Goal: Task Accomplishment & Management: Manage account settings

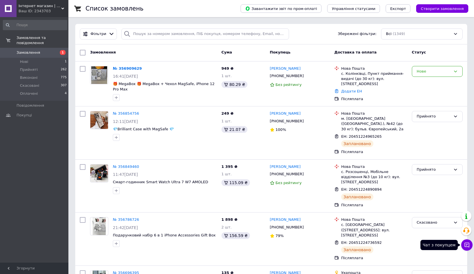
click at [466, 244] on icon at bounding box center [467, 245] width 6 height 6
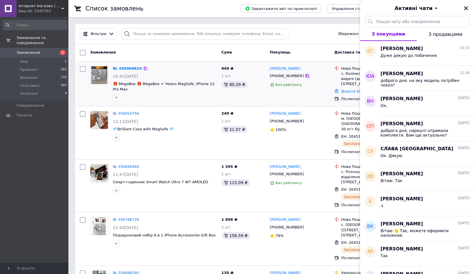
click at [305, 76] on icon at bounding box center [307, 76] width 5 height 5
drag, startPoint x: 248, startPoint y: 100, endPoint x: 277, endPoint y: 101, distance: 28.8
click at [248, 100] on div "949 ₴ 1 шт. 80.29 ₴" at bounding box center [243, 84] width 48 height 40
click at [465, 5] on button "Закрити" at bounding box center [465, 8] width 7 height 7
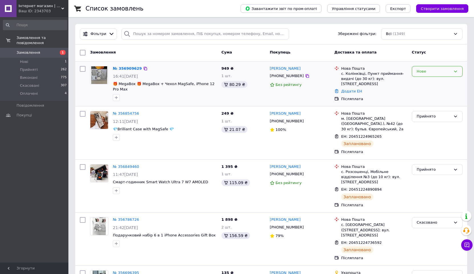
click at [446, 73] on div "Нове" at bounding box center [433, 72] width 34 height 6
click at [426, 83] on li "Прийнято" at bounding box center [437, 83] width 50 height 11
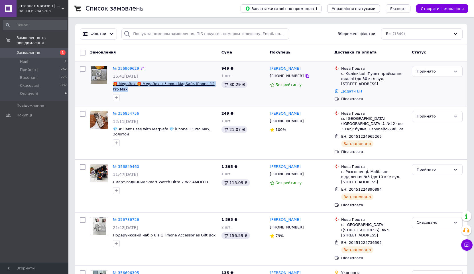
drag, startPoint x: 122, startPoint y: 89, endPoint x: 113, endPoint y: 86, distance: 9.4
click at [113, 86] on span "🎁 MegaBox 🎁 MegaBox + Чехол MagSafe, iPhone 12 Pro Max" at bounding box center [165, 86] width 104 height 11
copy span "🎁 MegaBox 🎁 MegaBox + Чехол MagSafe, iPhone 12 Pro Max"
click at [121, 69] on link "№ 356909629" at bounding box center [126, 68] width 26 height 4
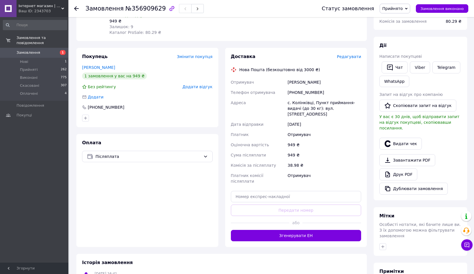
scroll to position [85, 0]
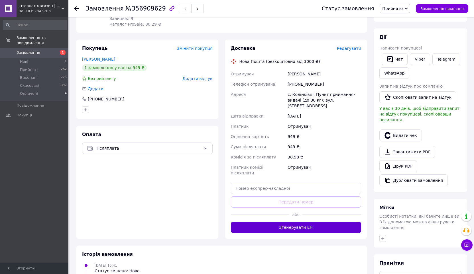
click at [300, 222] on button "Згенерувати ЕН" at bounding box center [296, 227] width 130 height 11
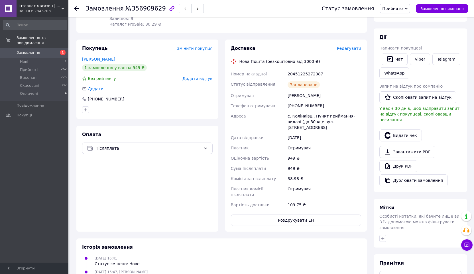
click at [305, 71] on div "20451225272387" at bounding box center [324, 74] width 76 height 10
copy div "20451225272387"
click at [77, 9] on icon at bounding box center [76, 8] width 5 height 5
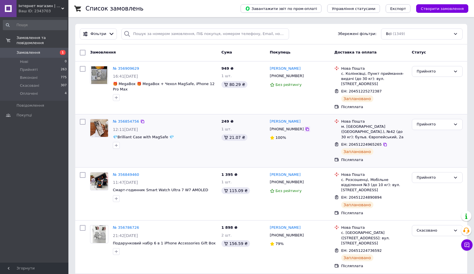
click at [305, 127] on icon at bounding box center [307, 129] width 5 height 5
drag, startPoint x: 174, startPoint y: 132, endPoint x: 115, endPoint y: 134, distance: 59.8
click at [115, 135] on span "💎Brilliant Case with MagSafe 💎" at bounding box center [165, 137] width 104 height 5
copy span "💎Brilliant Case with MagSafe 💎"
click at [464, 244] on icon at bounding box center [467, 245] width 6 height 6
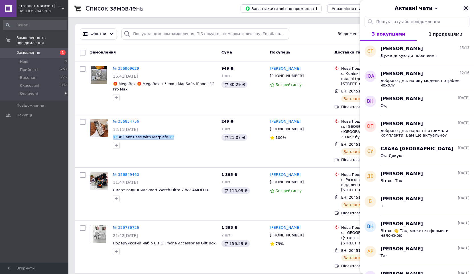
click at [465, 7] on icon "Закрити" at bounding box center [465, 8] width 5 height 5
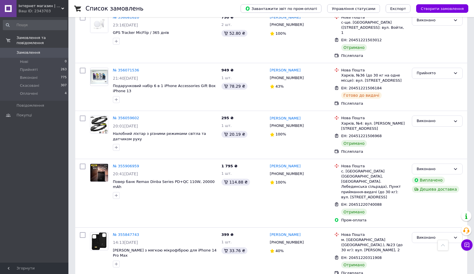
scroll to position [814, 0]
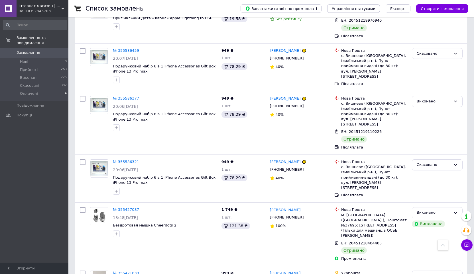
scroll to position [370, 0]
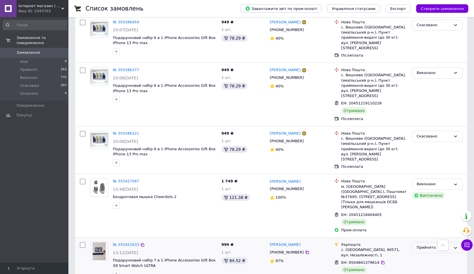
click at [443, 245] on div "Прийнято" at bounding box center [433, 248] width 34 height 6
click at [432, 255] on li "Виконано" at bounding box center [437, 260] width 50 height 11
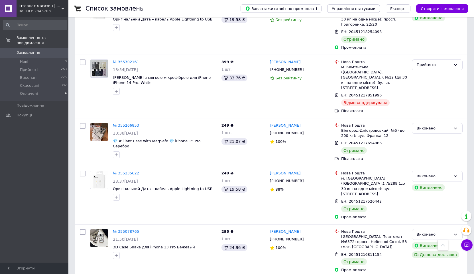
scroll to position [821, 0]
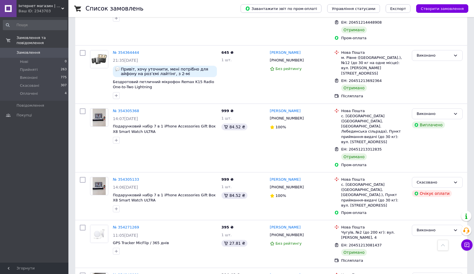
scroll to position [789, 0]
